Goal: Transaction & Acquisition: Purchase product/service

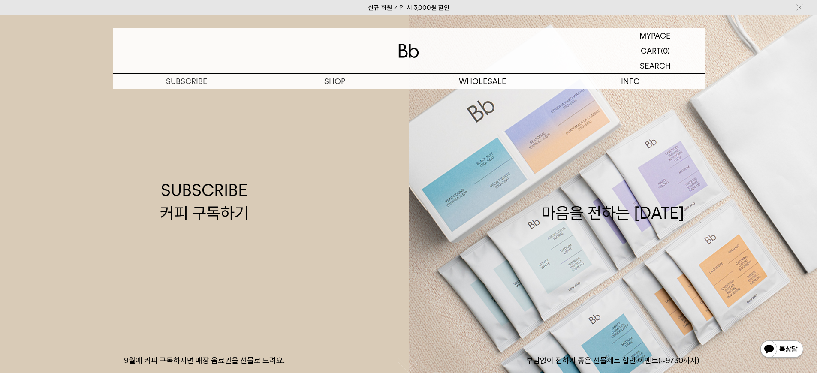
click at [420, 48] on div at bounding box center [409, 50] width 592 height 45
click at [413, 52] on img at bounding box center [408, 51] width 21 height 14
drag, startPoint x: 0, startPoint y: 0, endPoint x: 661, endPoint y: 32, distance: 661.7
click at [661, 32] on p "마이페이지" at bounding box center [655, 35] width 34 height 15
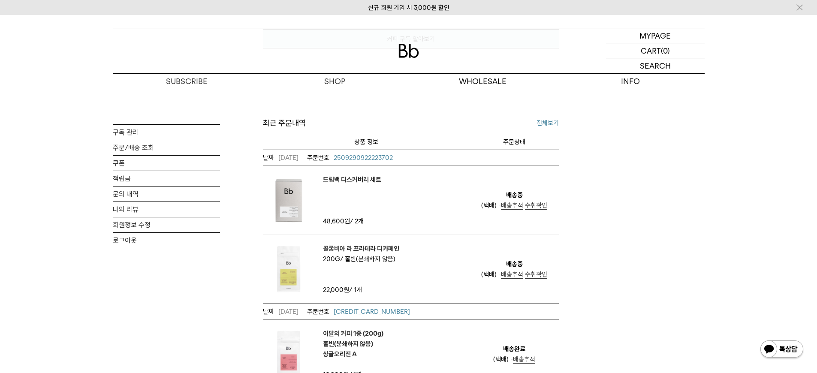
scroll to position [289, 0]
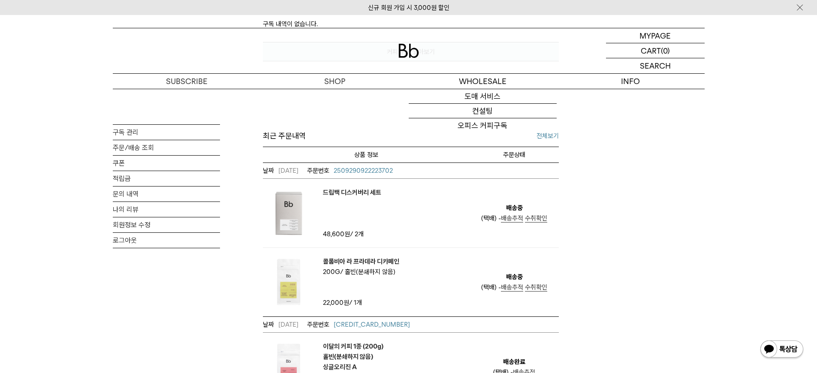
click at [401, 46] on img at bounding box center [408, 51] width 21 height 14
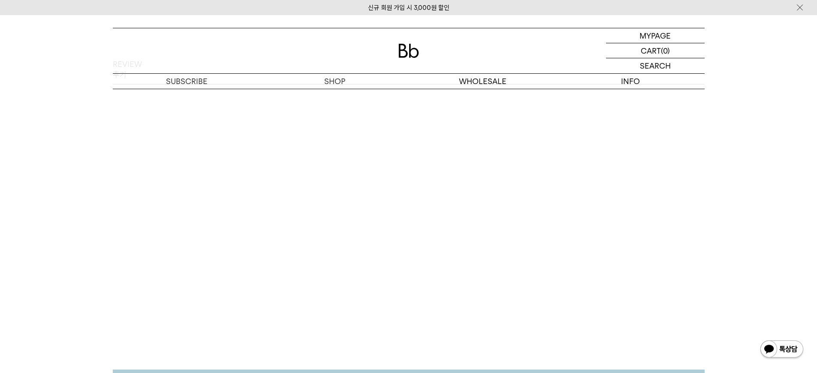
scroll to position [1334, 0]
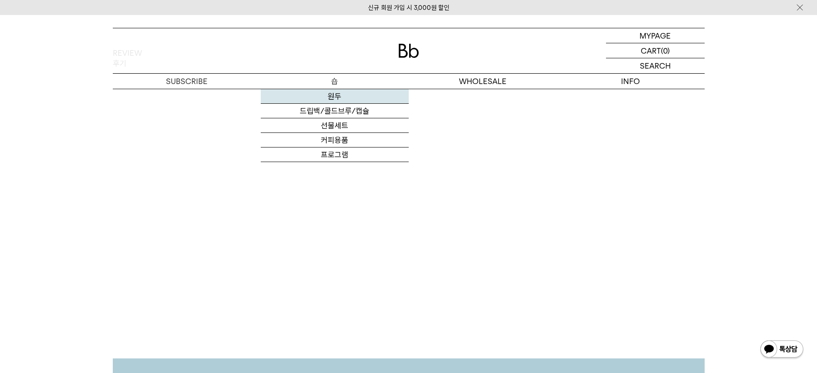
click at [326, 99] on link "원두" at bounding box center [335, 96] width 148 height 15
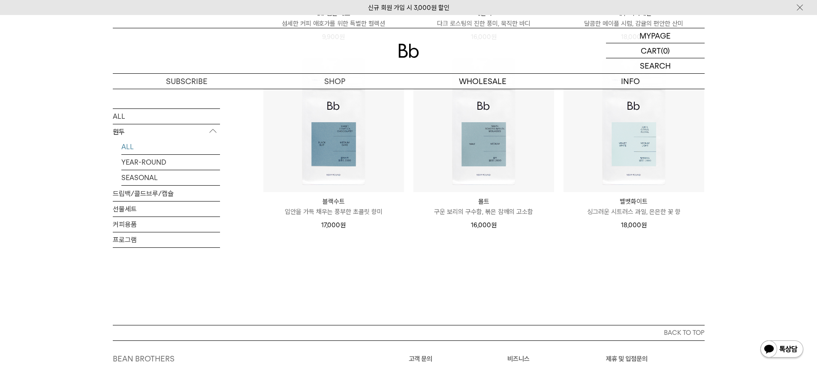
scroll to position [688, 0]
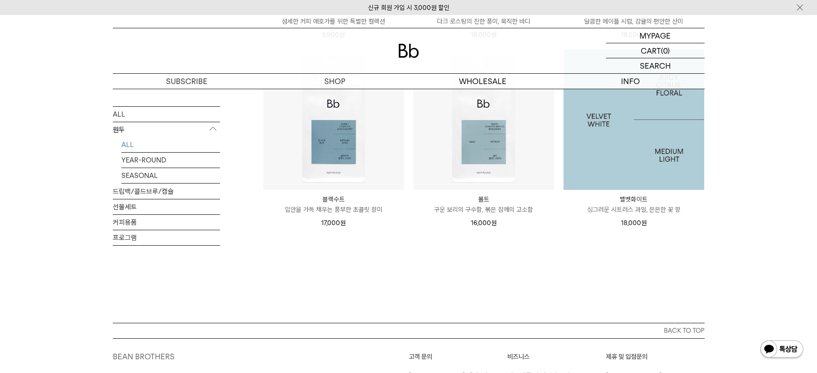
click at [656, 144] on img at bounding box center [634, 119] width 141 height 141
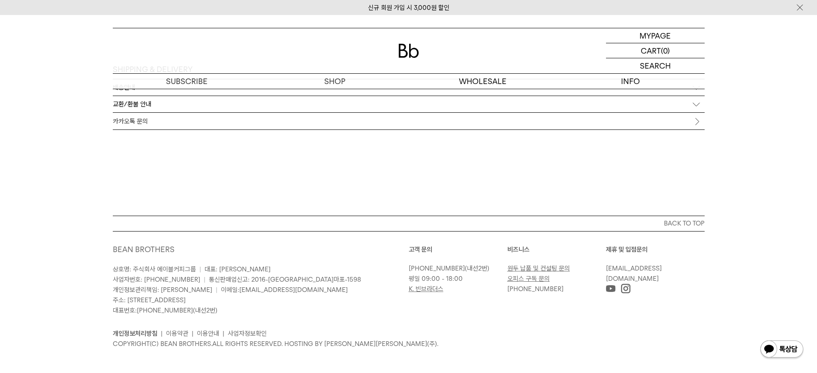
scroll to position [2574, 0]
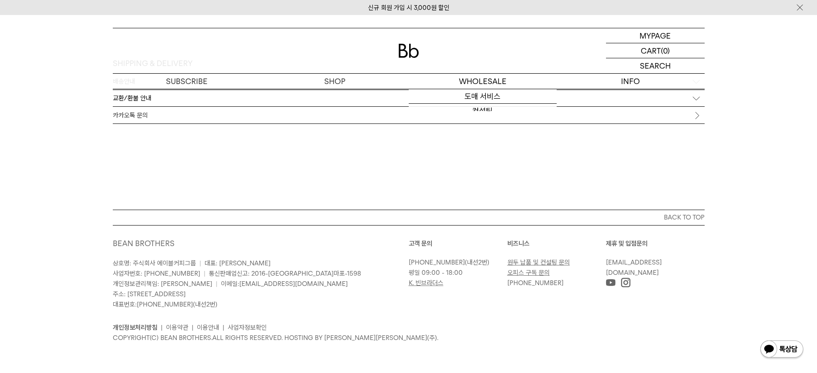
click at [410, 30] on div at bounding box center [409, 50] width 592 height 45
click at [406, 57] on img at bounding box center [408, 51] width 21 height 14
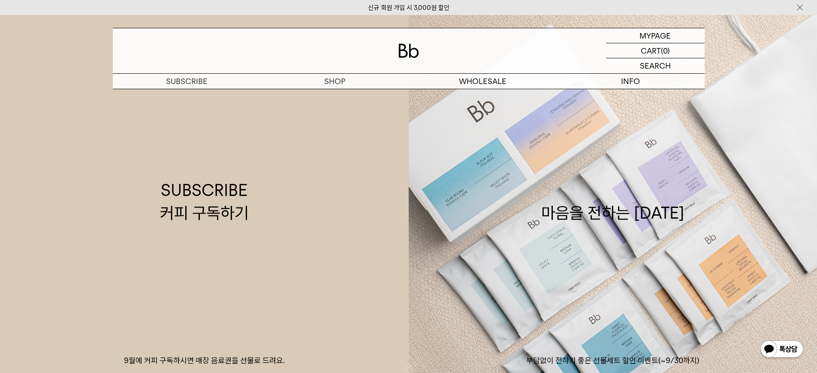
click at [398, 55] on img at bounding box center [408, 51] width 21 height 14
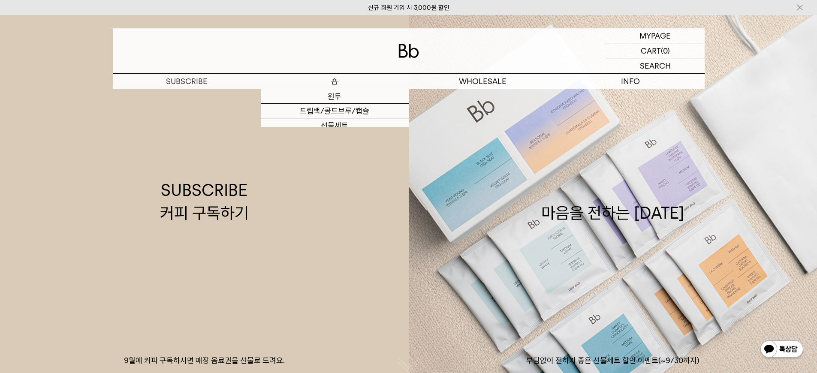
click at [351, 82] on p "숍" at bounding box center [335, 81] width 148 height 15
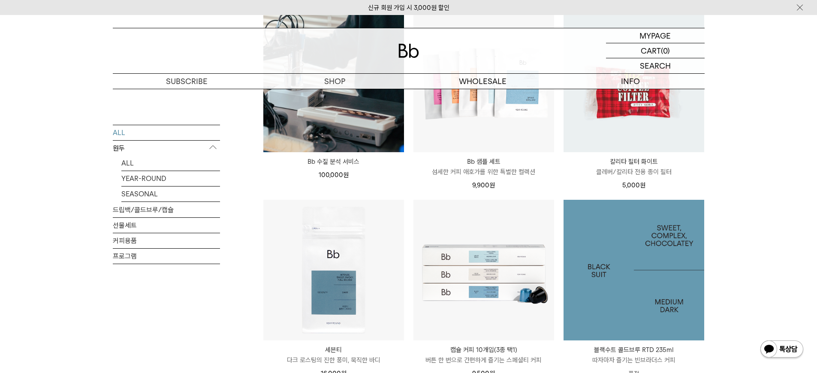
scroll to position [1080, 0]
